Goal: Task Accomplishment & Management: Manage account settings

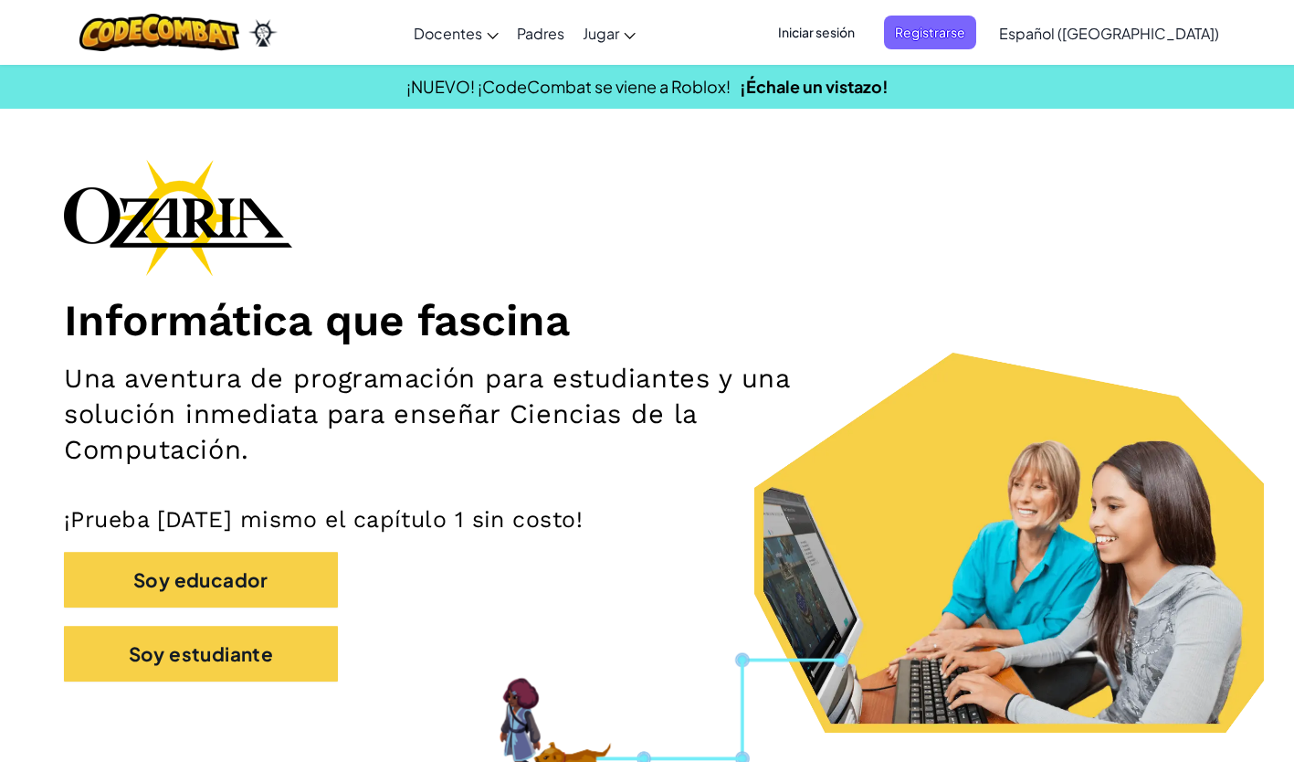
click at [860, 21] on span "Iniciar sesión" at bounding box center [816, 33] width 99 height 34
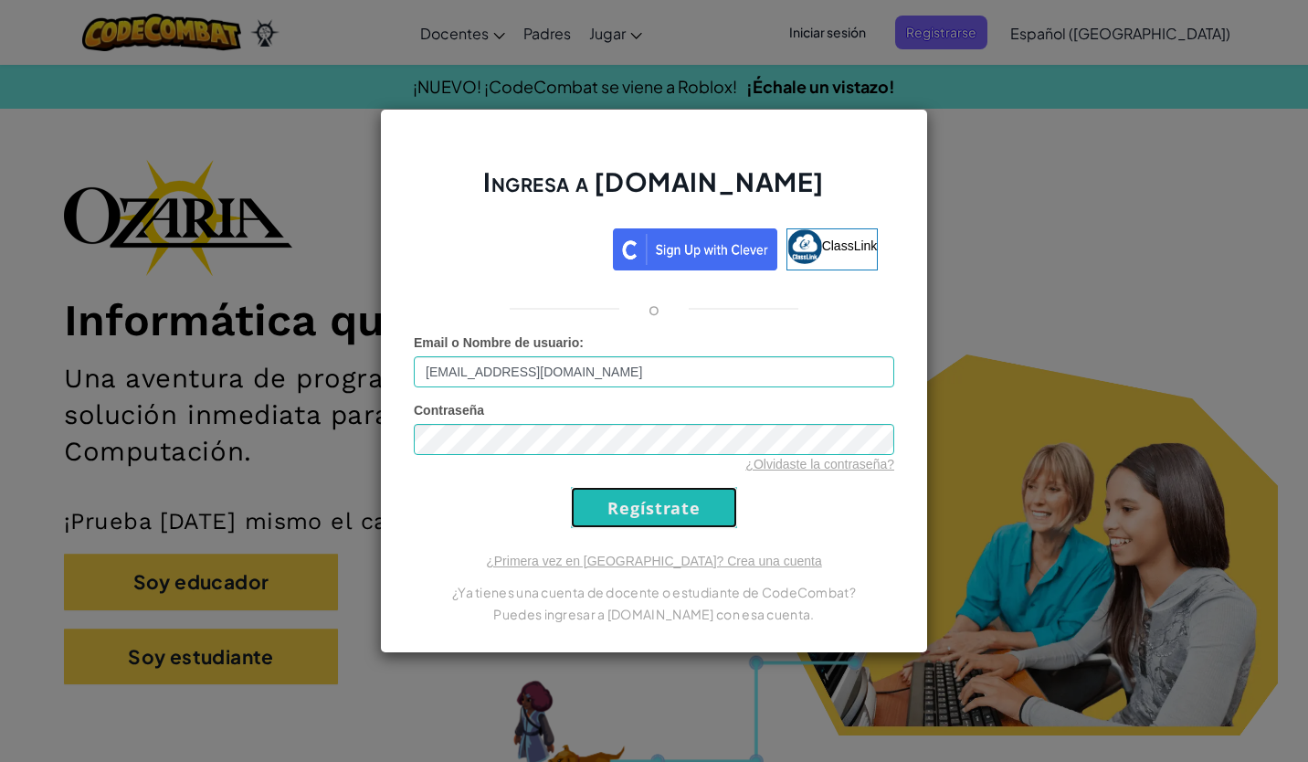
click at [653, 510] on input "Regístrate" at bounding box center [654, 507] width 166 height 41
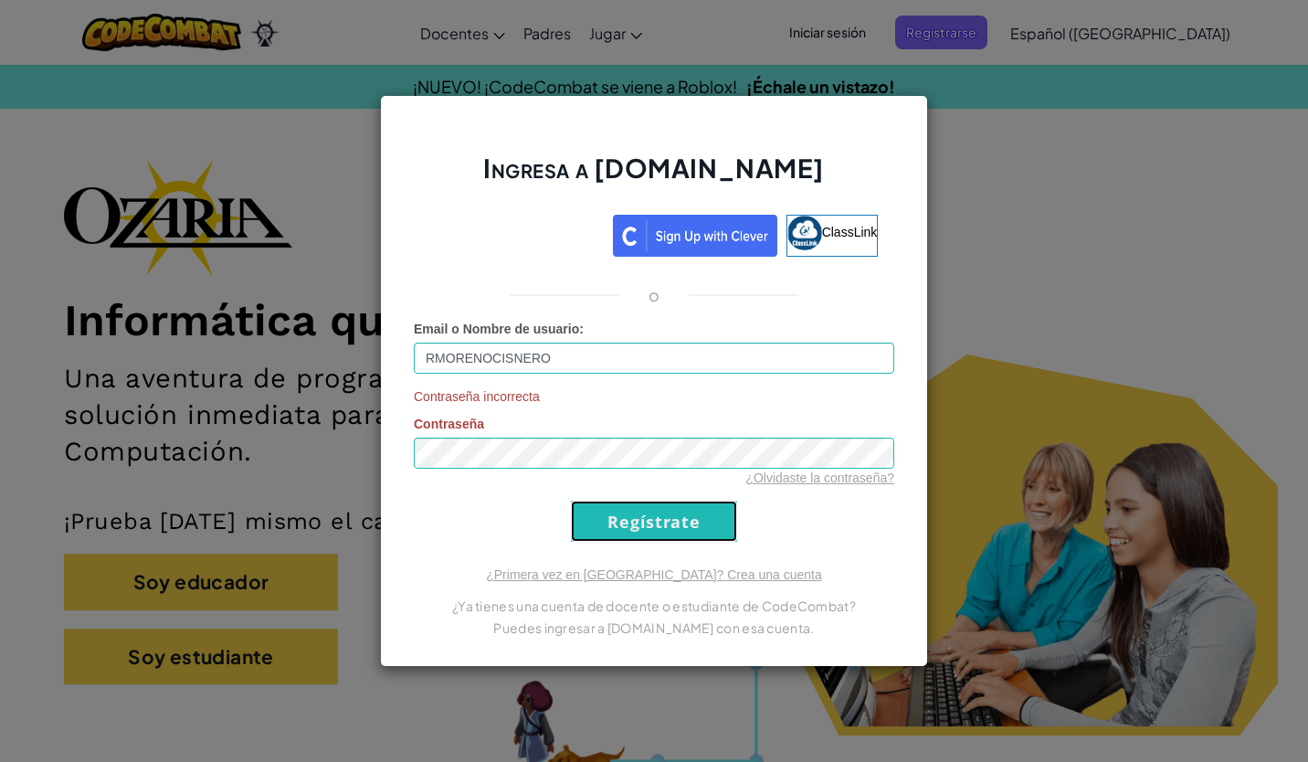
click at [660, 531] on input "Regístrate" at bounding box center [654, 520] width 166 height 41
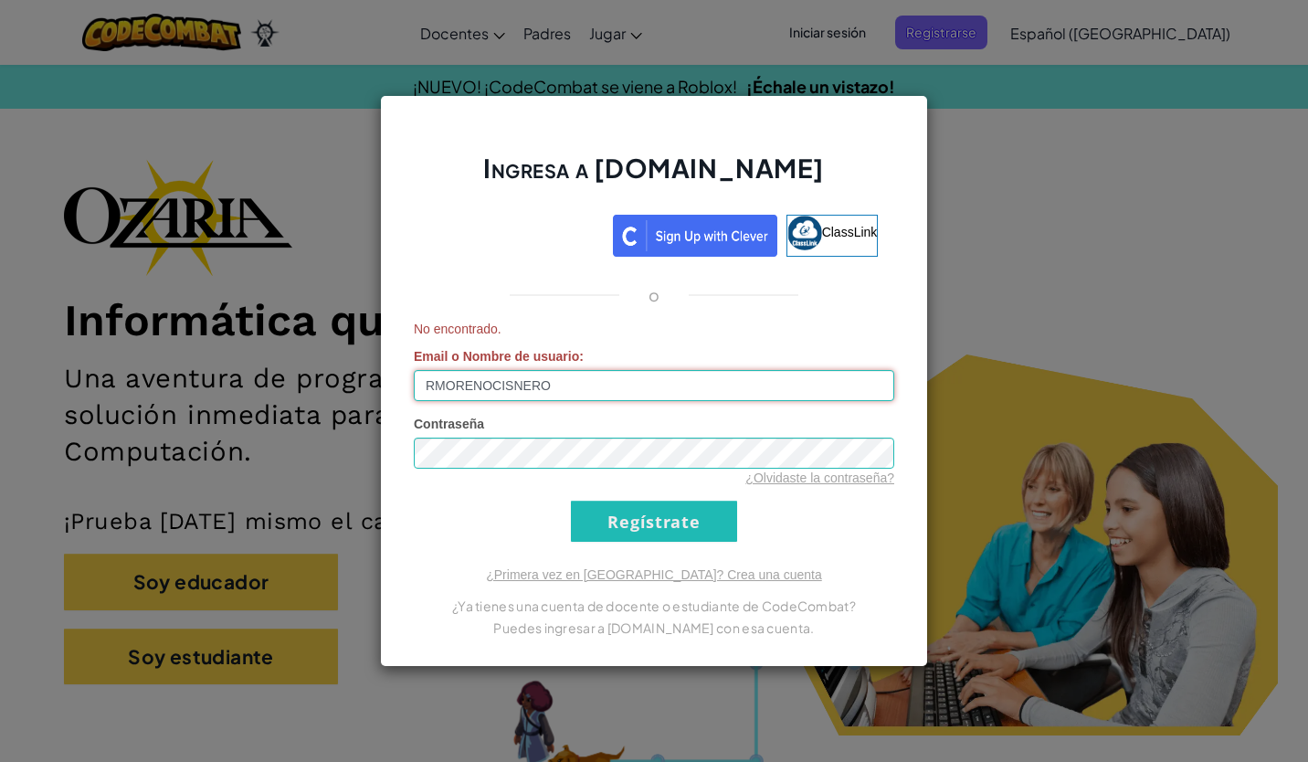
click at [756, 384] on input "RMORENOCISNERO" at bounding box center [654, 385] width 480 height 31
type input "[EMAIL_ADDRESS][DOMAIN_NAME]"
click at [710, 537] on input "Regístrate" at bounding box center [654, 520] width 166 height 41
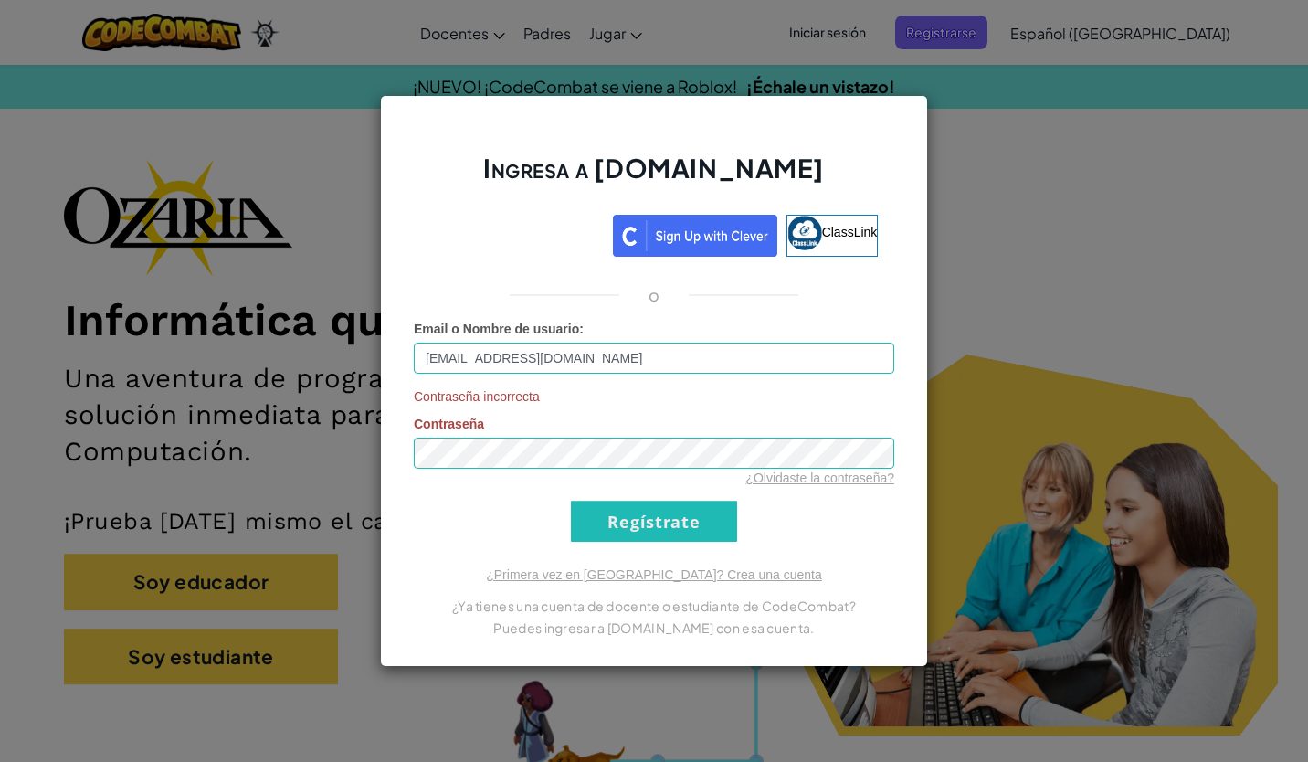
click at [874, 525] on form "Email o Nombre de usuario : [EMAIL_ADDRESS][DOMAIN_NAME] Contraseña incorrecta …" at bounding box center [654, 431] width 480 height 222
click at [677, 534] on input "Regístrate" at bounding box center [654, 520] width 166 height 41
click at [835, 481] on link "¿Olvidaste la contraseña?" at bounding box center [819, 477] width 149 height 15
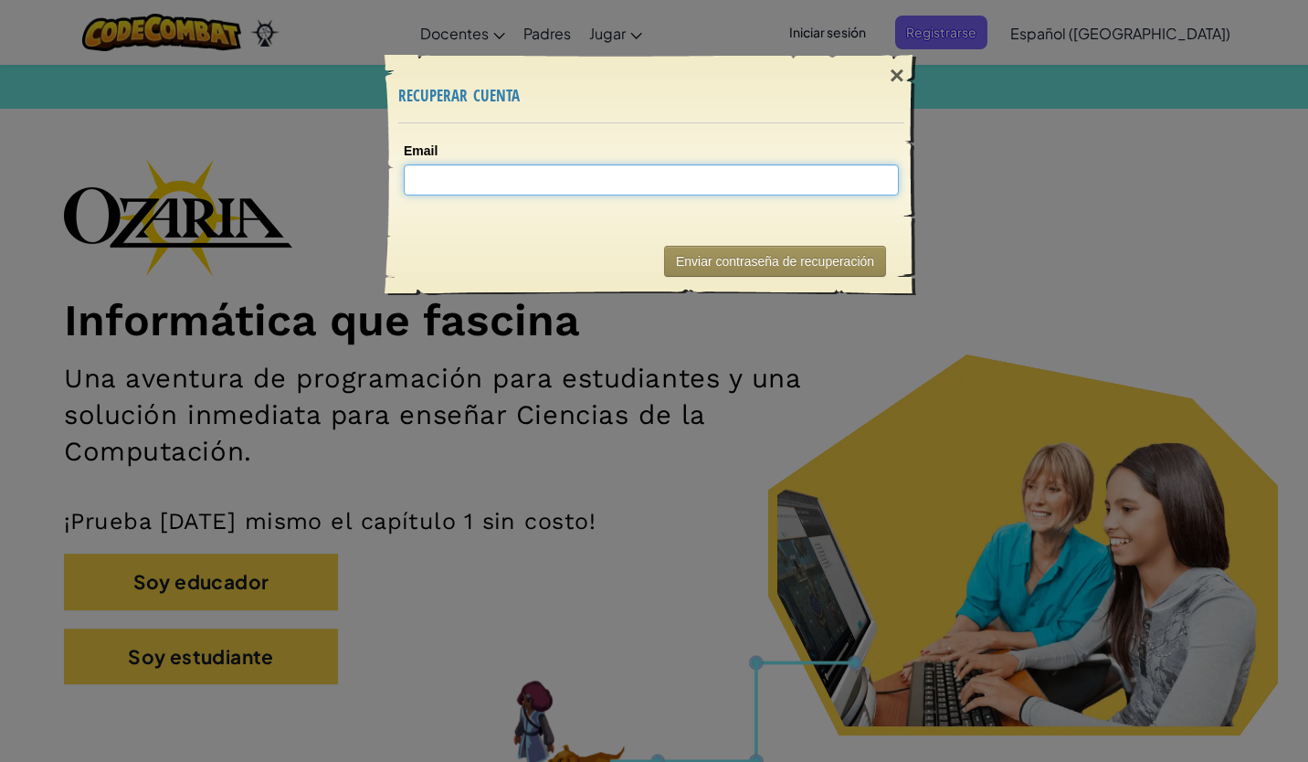
click at [764, 174] on input "Email" at bounding box center [651, 179] width 495 height 31
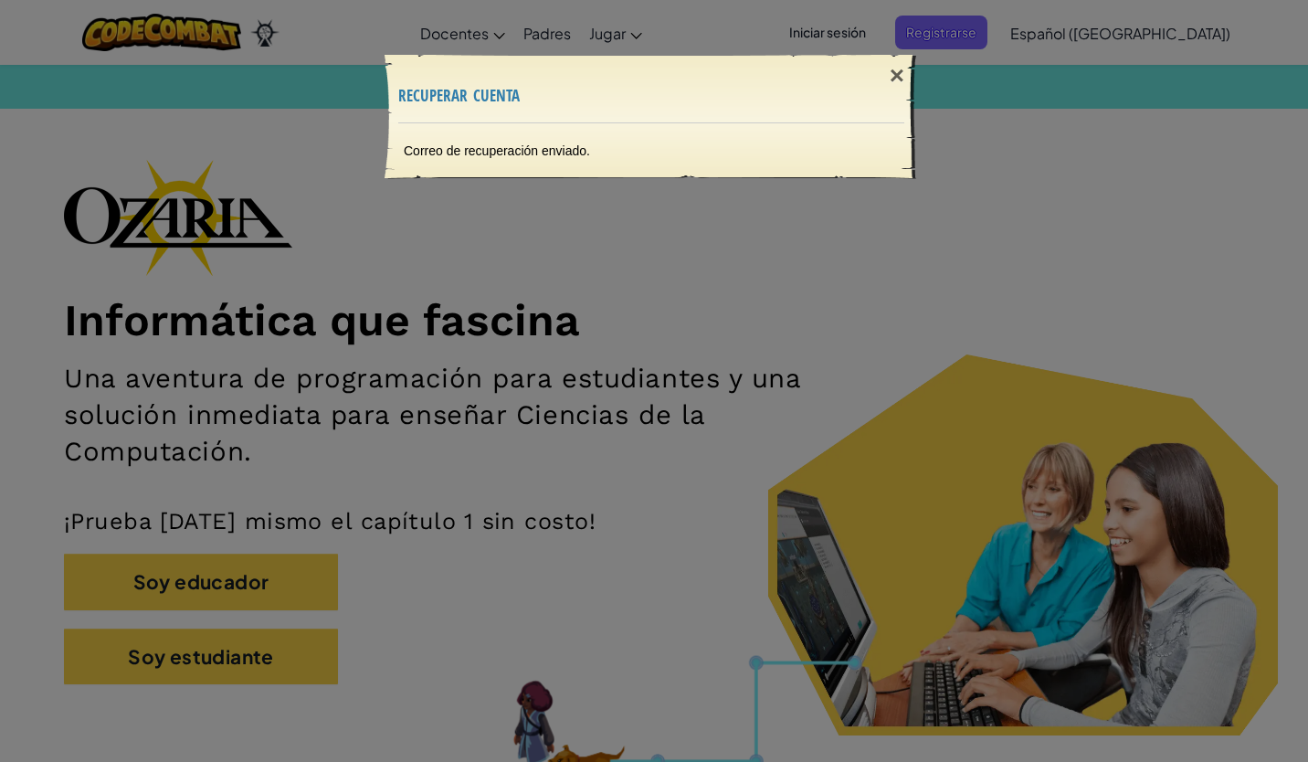
click at [738, 489] on div "× recuperar cuenta Correo de recuperación enviado. Enviando..." at bounding box center [654, 381] width 1308 height 762
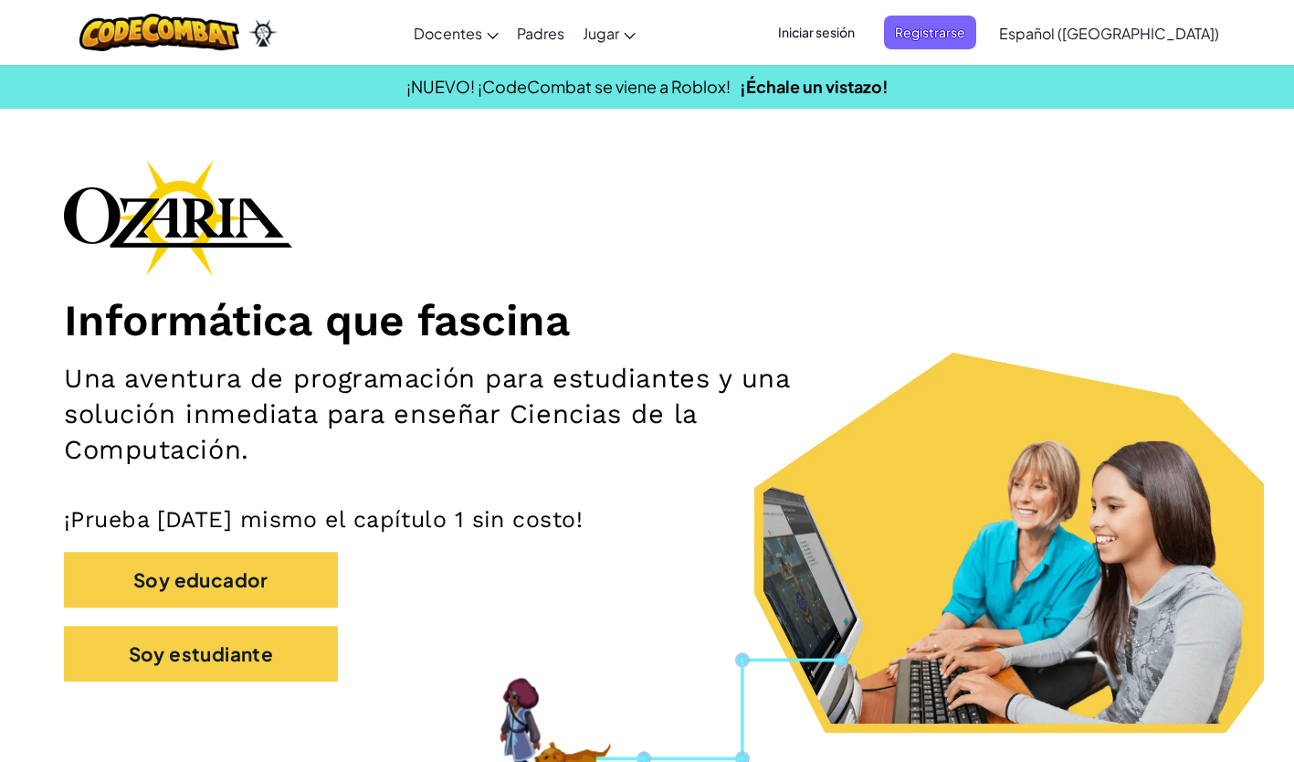
click at [866, 36] on span "Iniciar sesión" at bounding box center [816, 33] width 99 height 34
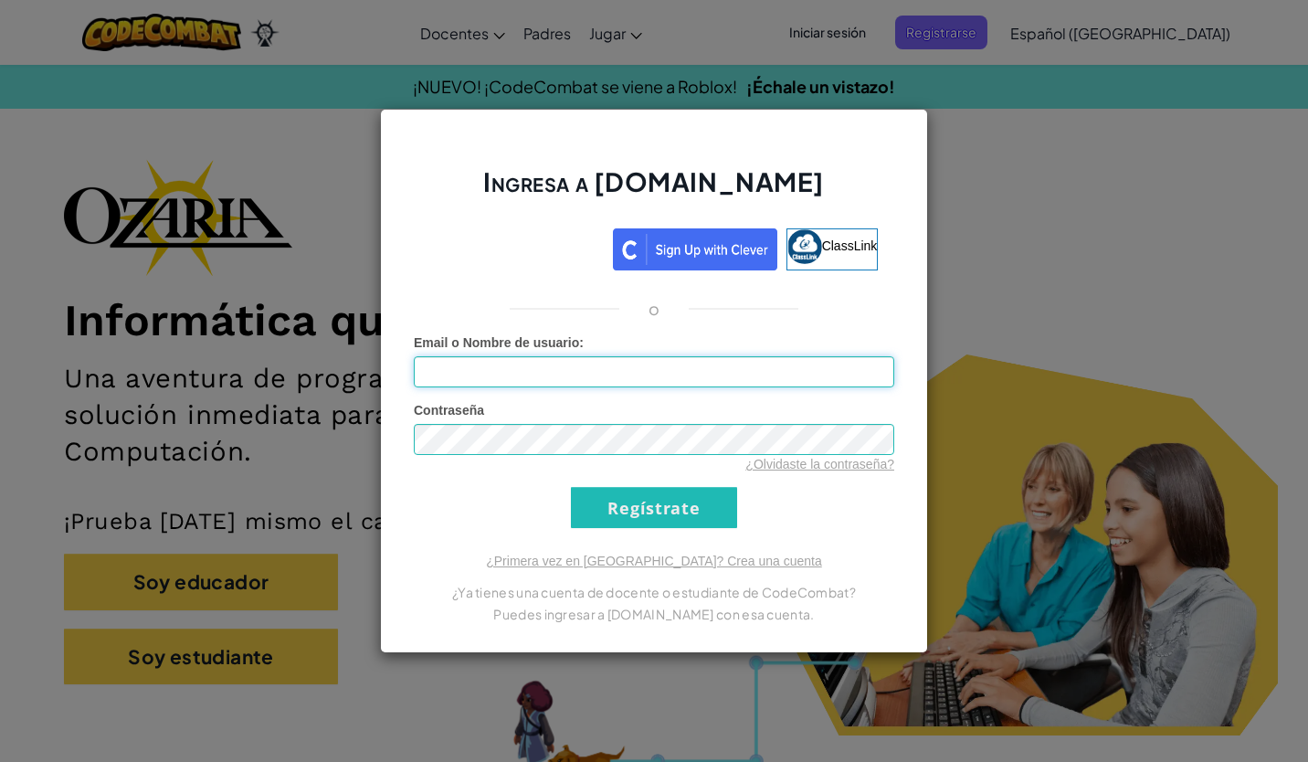
type input "[EMAIL_ADDRESS][DOMAIN_NAME]"
click at [1008, 339] on div "Ingresa a [DOMAIN_NAME] ClassLink o Error desconocido. Email o Nombre de usuari…" at bounding box center [654, 381] width 1308 height 762
